Goal: Check status: Check status

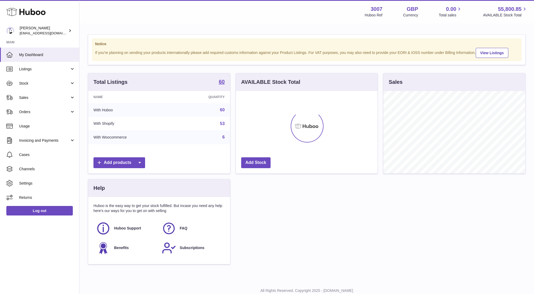
scroll to position [82, 142]
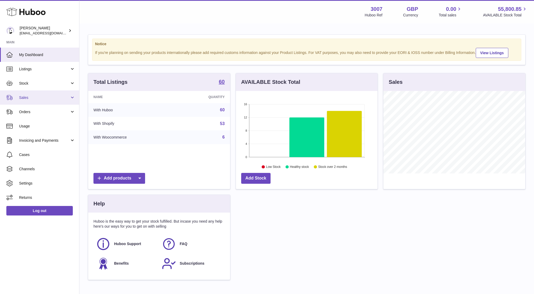
click at [32, 97] on span "Sales" at bounding box center [44, 97] width 51 height 5
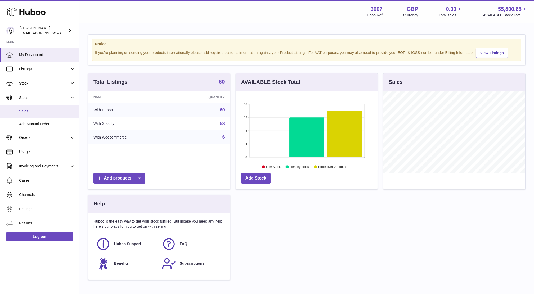
click at [24, 107] on link "Sales" at bounding box center [39, 111] width 79 height 13
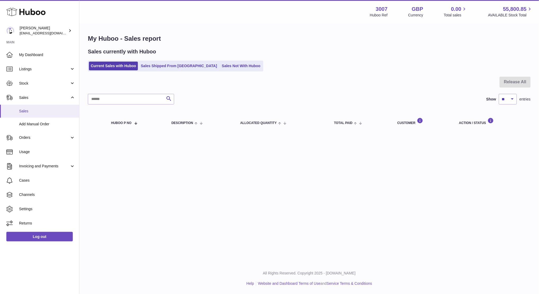
click at [31, 115] on link "Sales" at bounding box center [39, 111] width 79 height 13
